Goal: Information Seeking & Learning: Learn about a topic

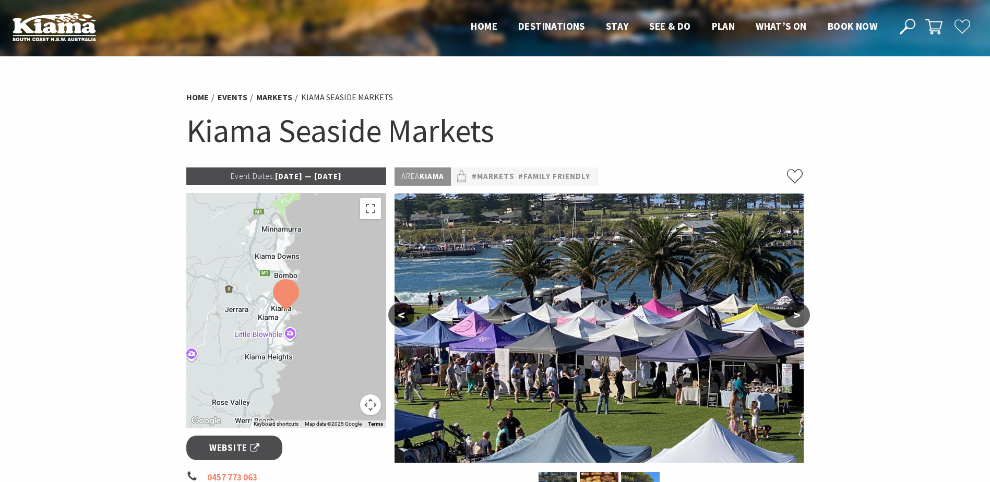
click at [298, 177] on p "Event Dates: 09 Jun 2025 — 19 Jul 2026" at bounding box center [286, 176] width 200 height 18
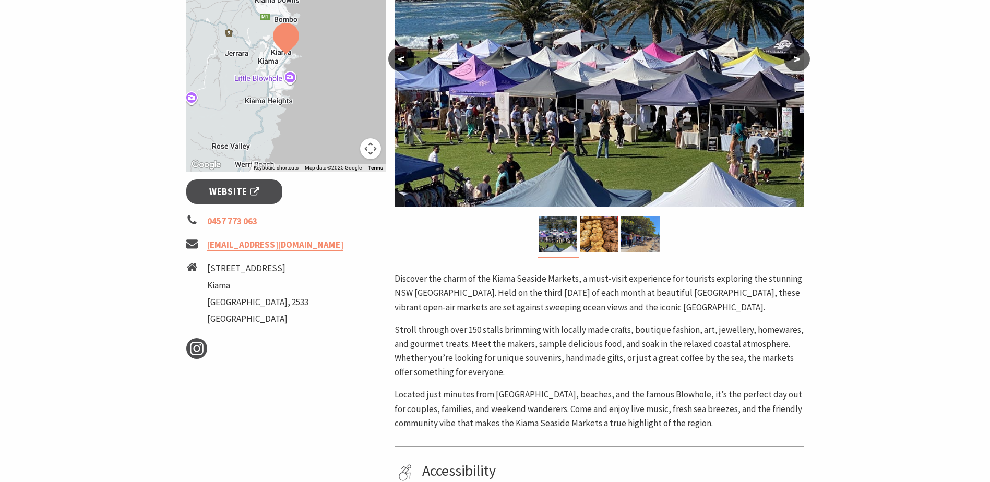
scroll to position [261, 0]
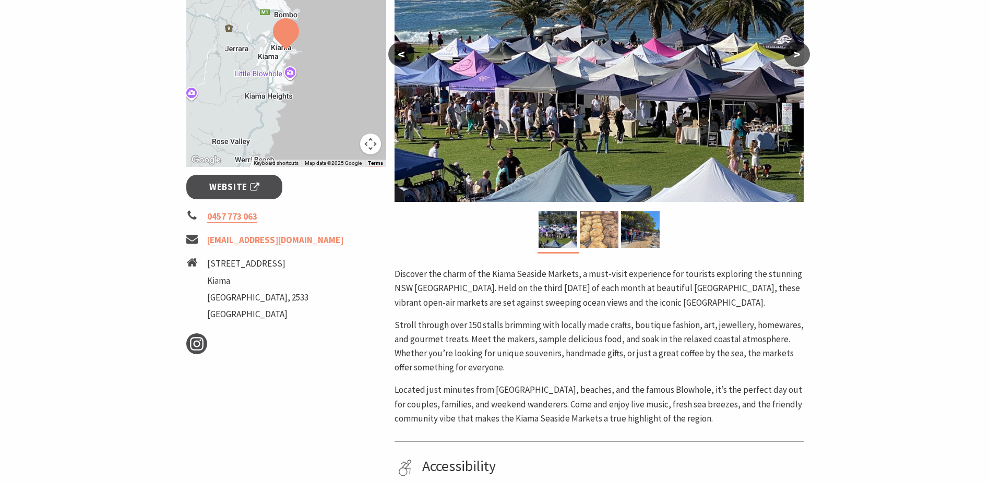
click at [587, 242] on img at bounding box center [599, 229] width 39 height 37
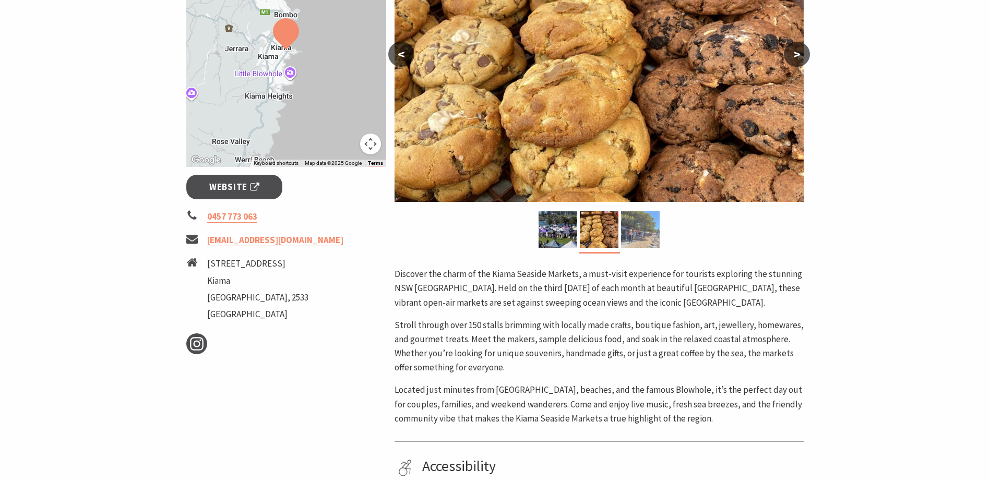
click at [633, 230] on img at bounding box center [640, 229] width 39 height 37
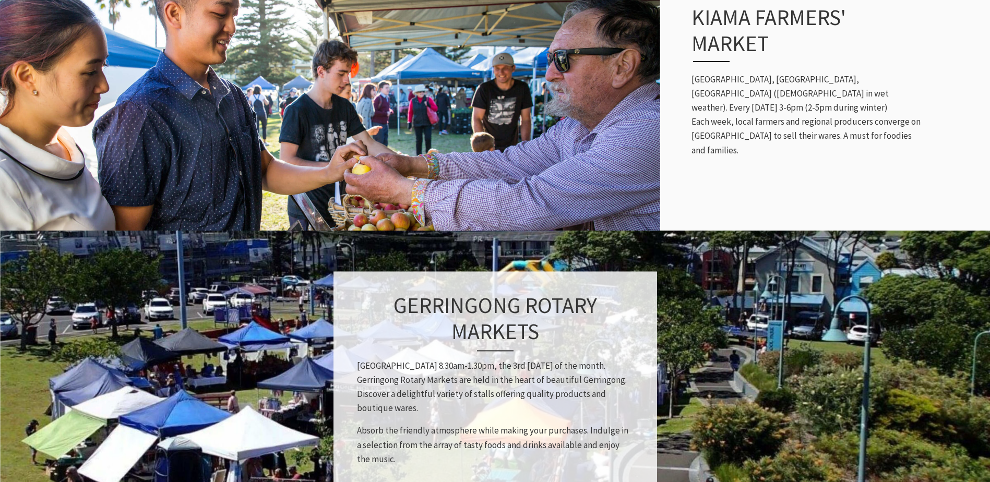
scroll to position [5, 5]
drag, startPoint x: 699, startPoint y: 90, endPoint x: 807, endPoint y: 101, distance: 108.5
click at [807, 101] on p "[GEOGRAPHIC_DATA], [GEOGRAPHIC_DATA], [GEOGRAPHIC_DATA] ([DEMOGRAPHIC_DATA] in …" at bounding box center [806, 115] width 230 height 85
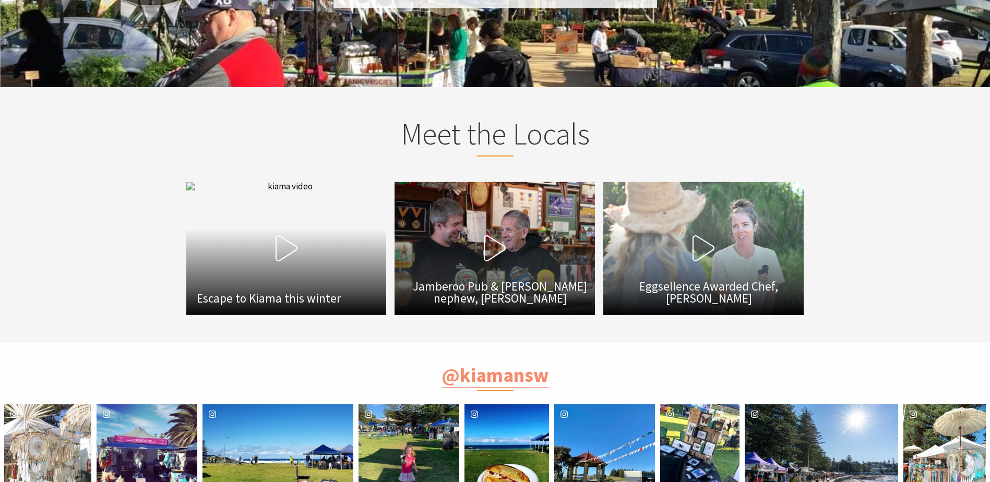
scroll to position [1826, 0]
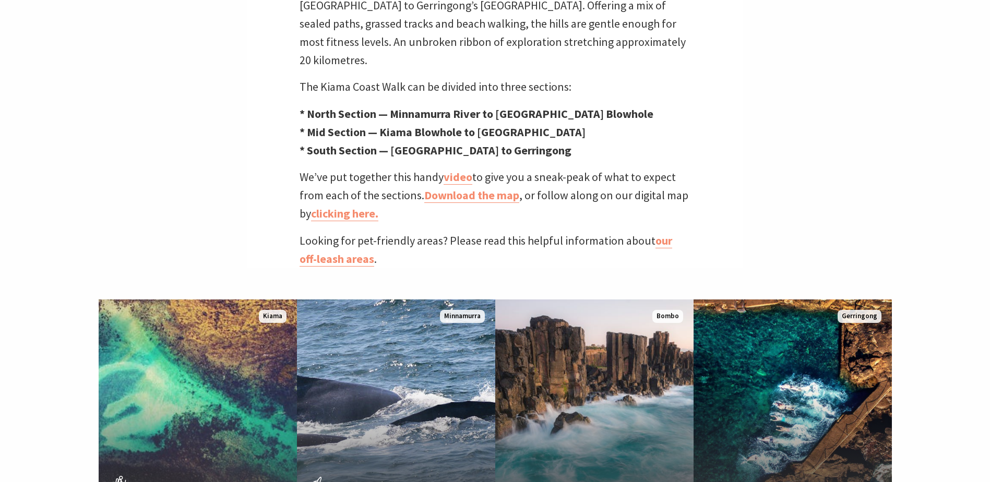
scroll to position [574, 0]
